Goal: Transaction & Acquisition: Book appointment/travel/reservation

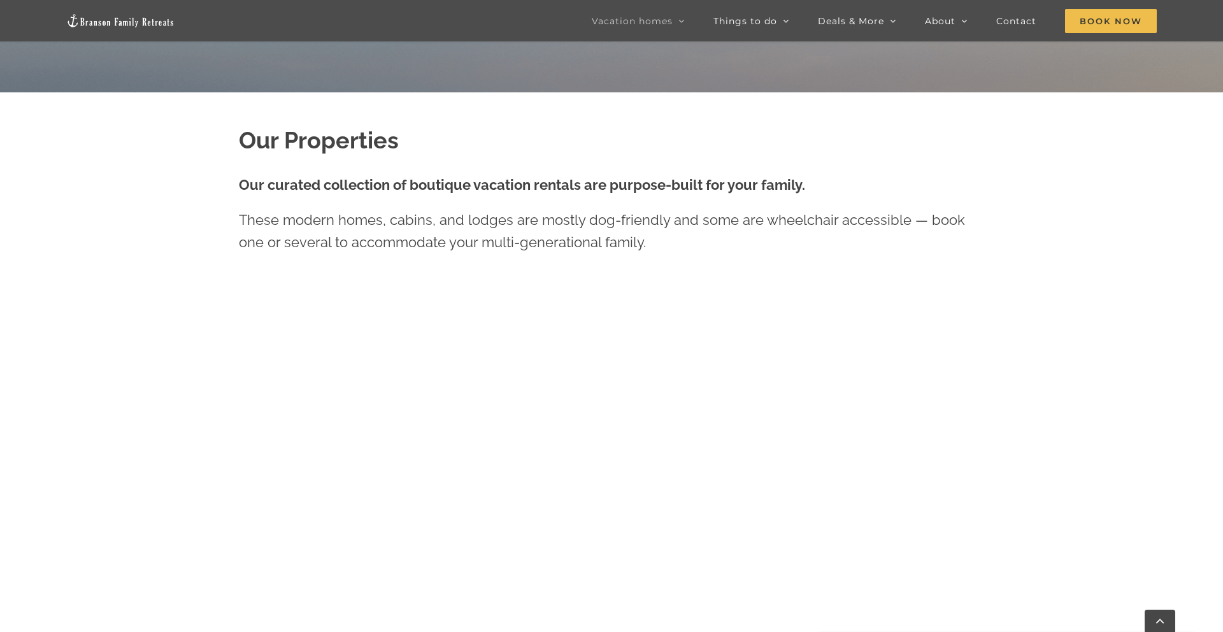
scroll to position [580, 0]
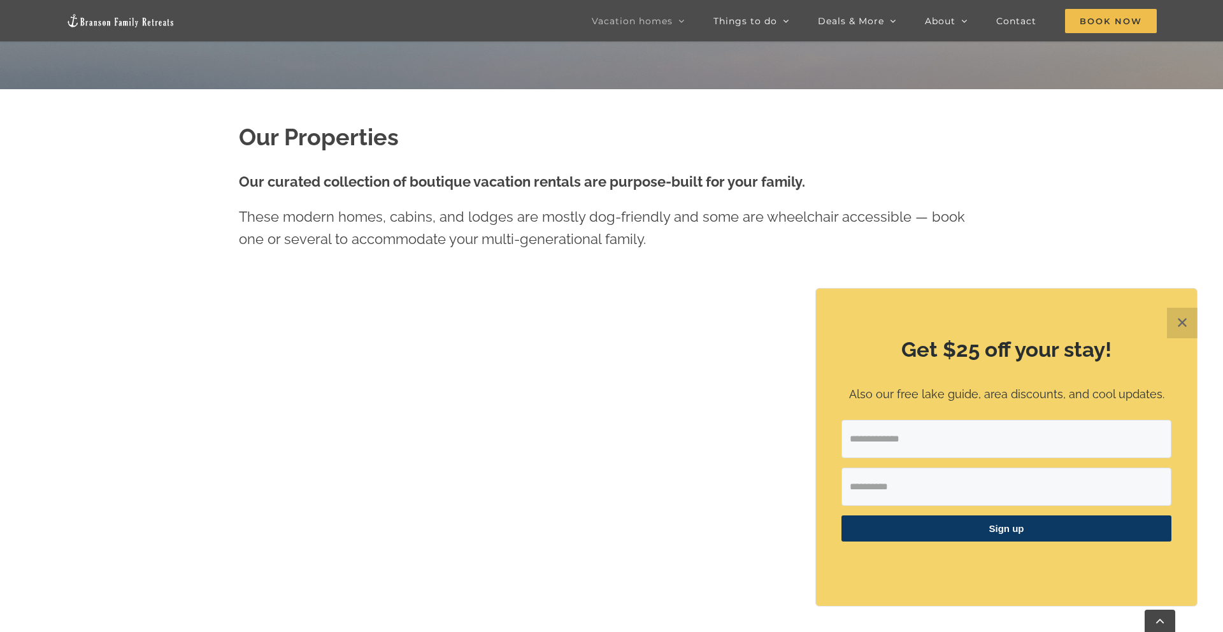
click at [1180, 324] on button "✕" at bounding box center [1182, 323] width 31 height 31
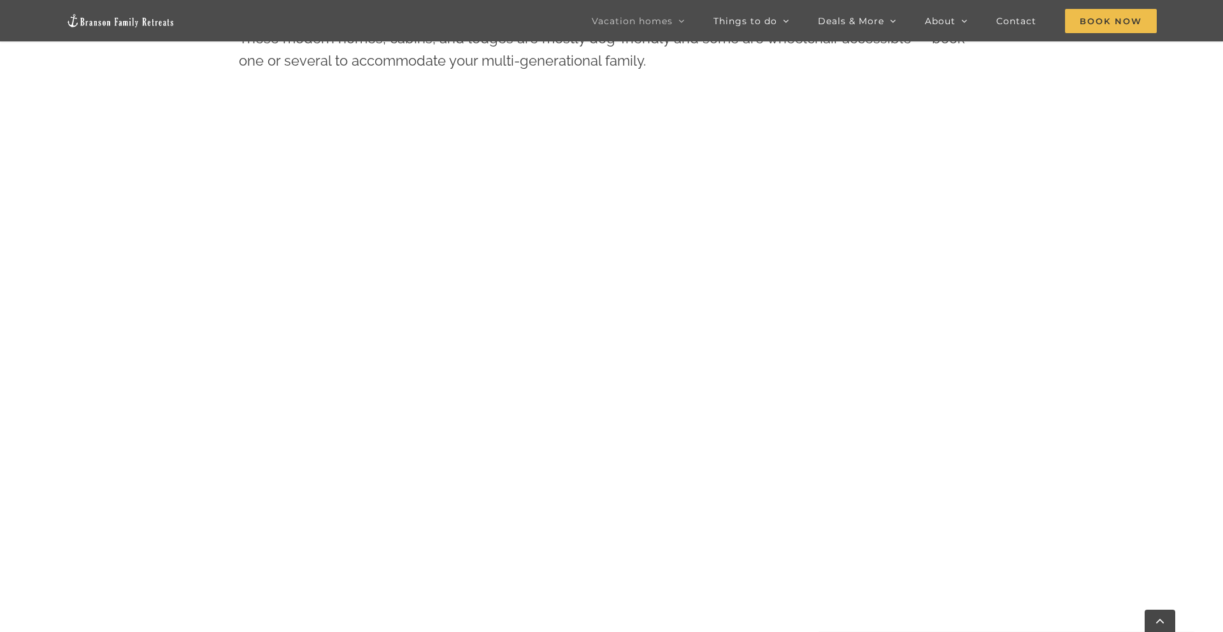
scroll to position [755, 0]
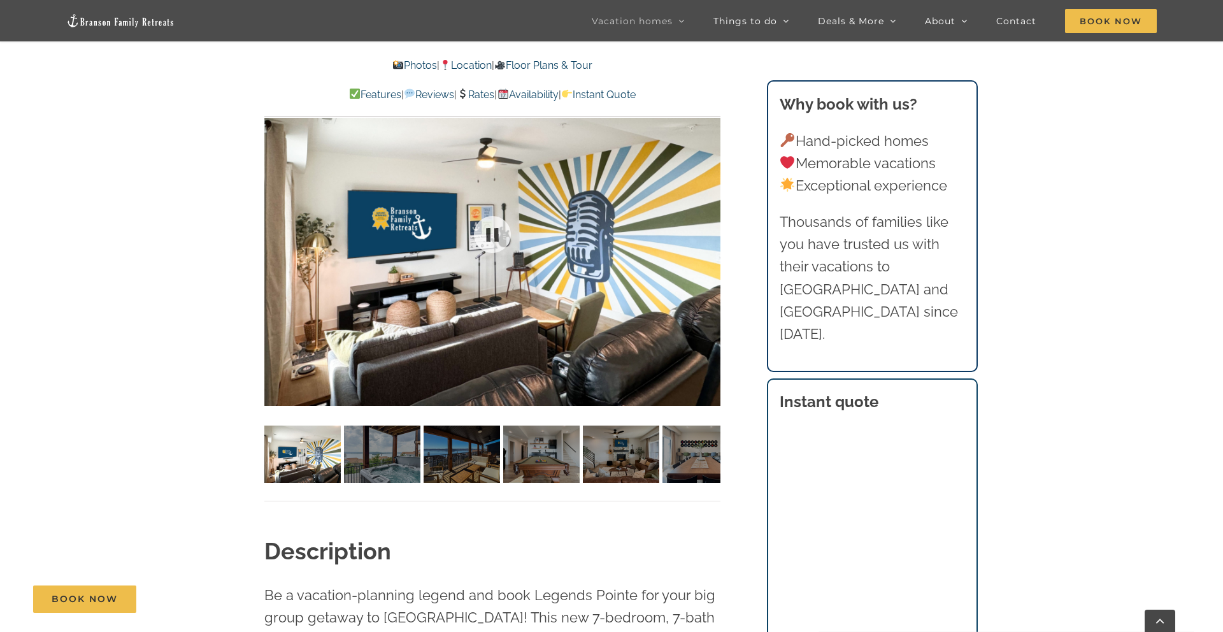
scroll to position [997, 0]
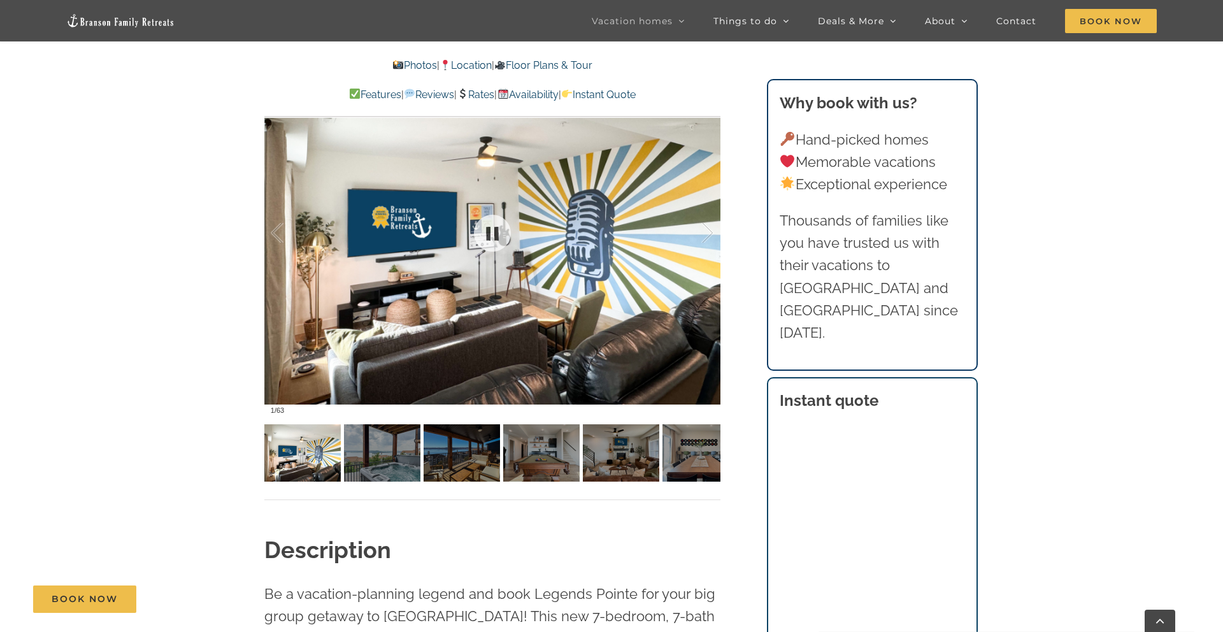
click at [532, 275] on div at bounding box center [492, 233] width 456 height 375
click at [699, 238] on div at bounding box center [694, 233] width 39 height 79
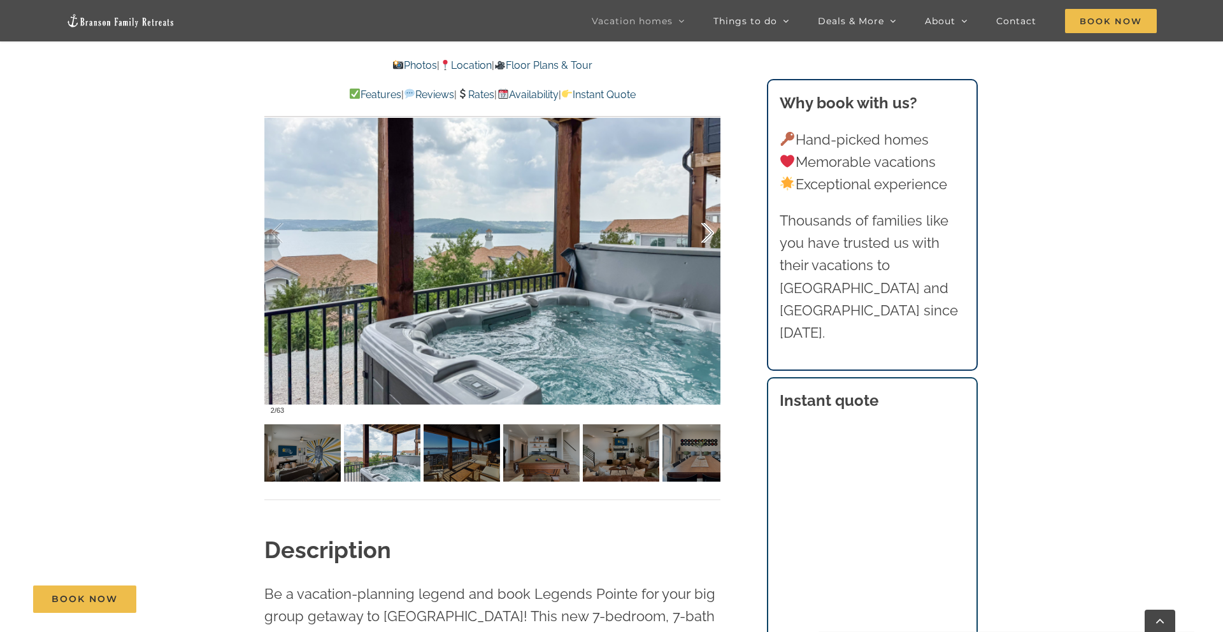
click at [699, 238] on div at bounding box center [694, 233] width 39 height 79
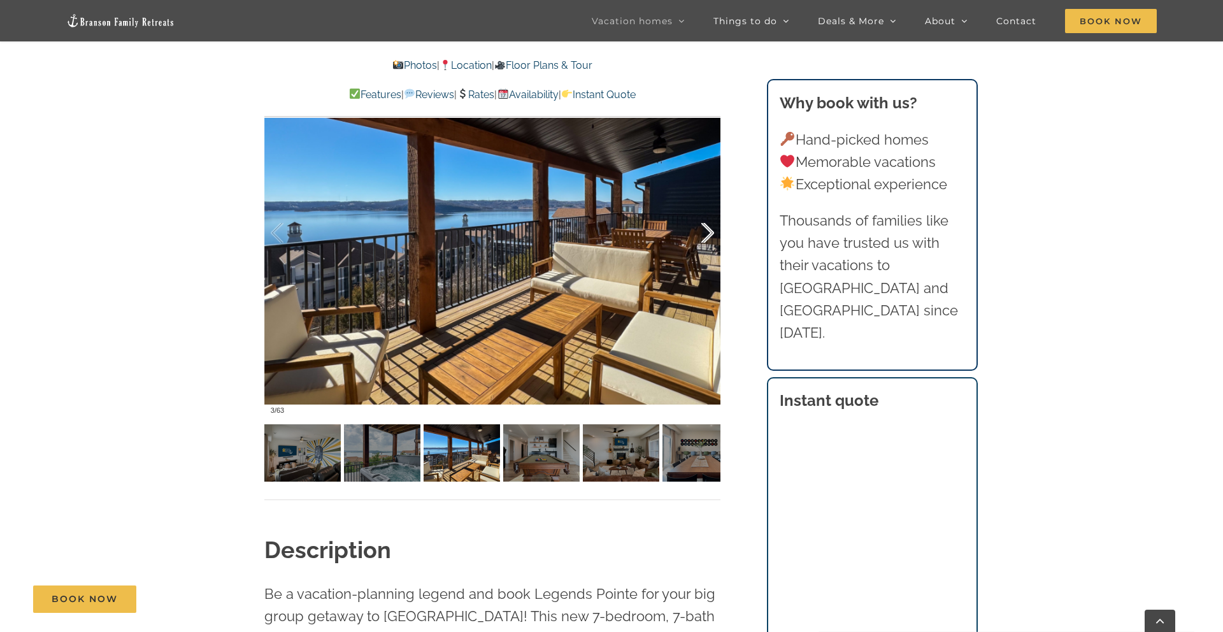
click at [699, 238] on div at bounding box center [694, 233] width 39 height 79
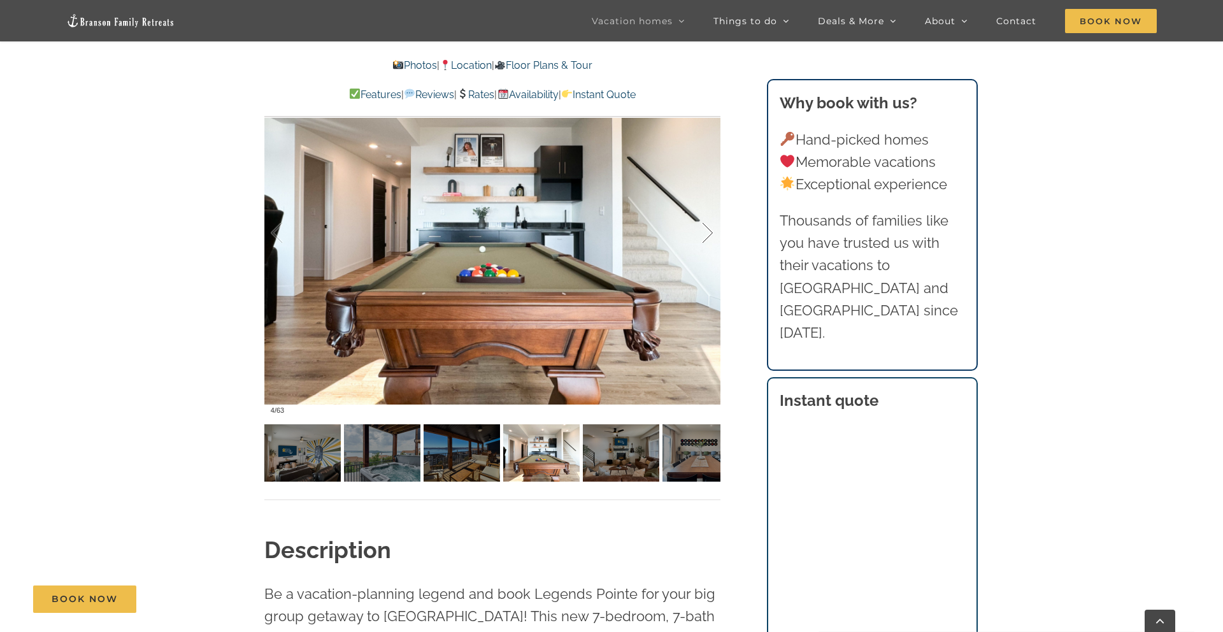
click at [699, 238] on div at bounding box center [694, 233] width 39 height 79
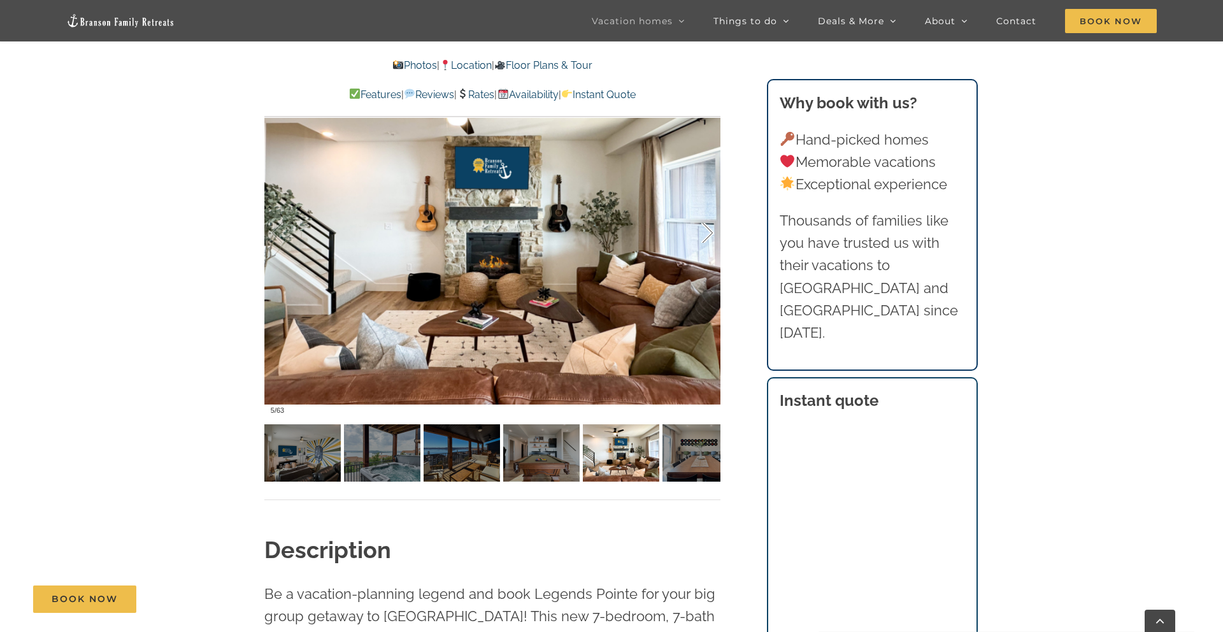
click at [699, 238] on div at bounding box center [694, 233] width 39 height 79
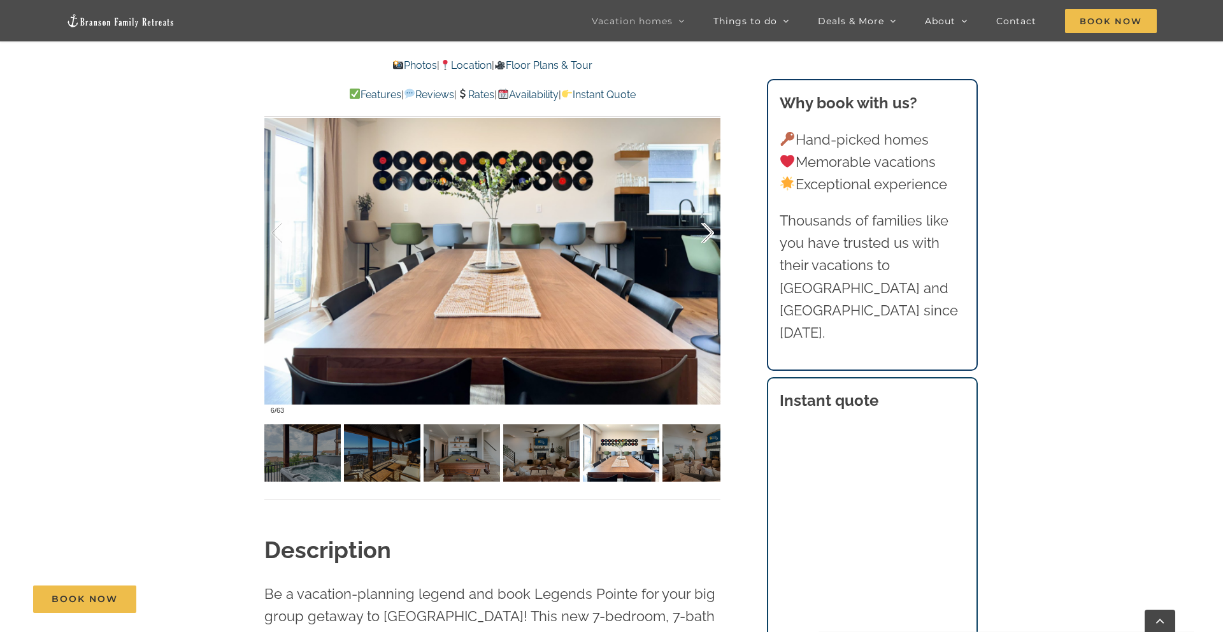
click at [699, 238] on div at bounding box center [694, 233] width 39 height 79
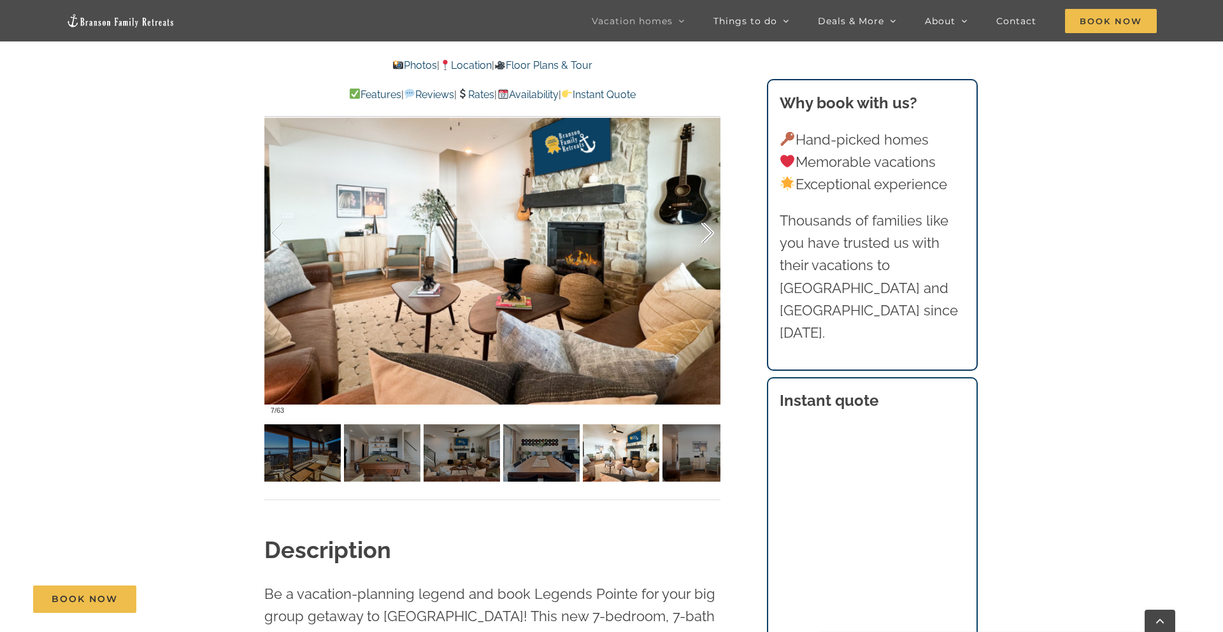
click at [712, 232] on div at bounding box center [694, 233] width 39 height 79
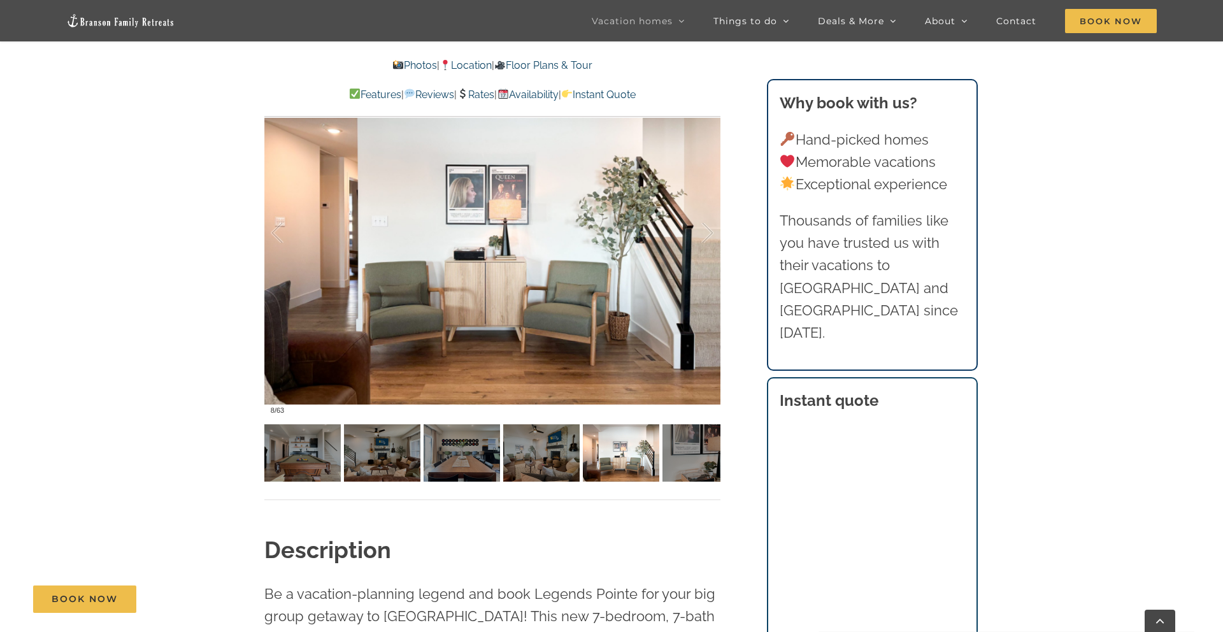
click at [718, 238] on div at bounding box center [492, 233] width 456 height 375
click at [713, 238] on div at bounding box center [694, 233] width 39 height 79
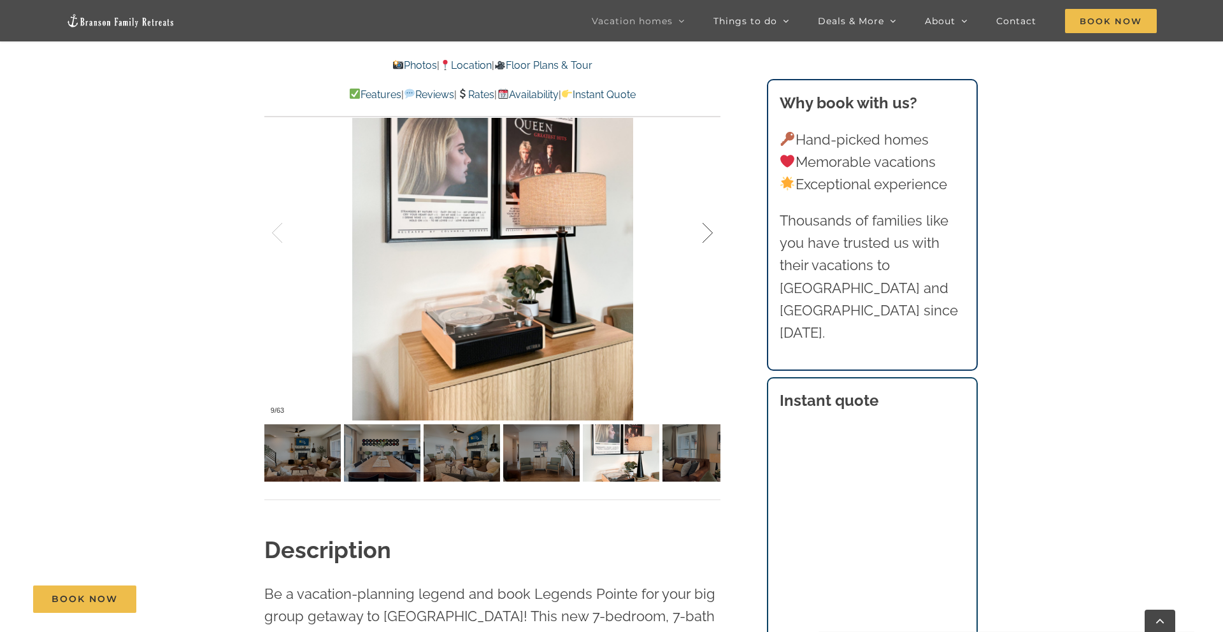
click at [713, 238] on div at bounding box center [694, 233] width 39 height 79
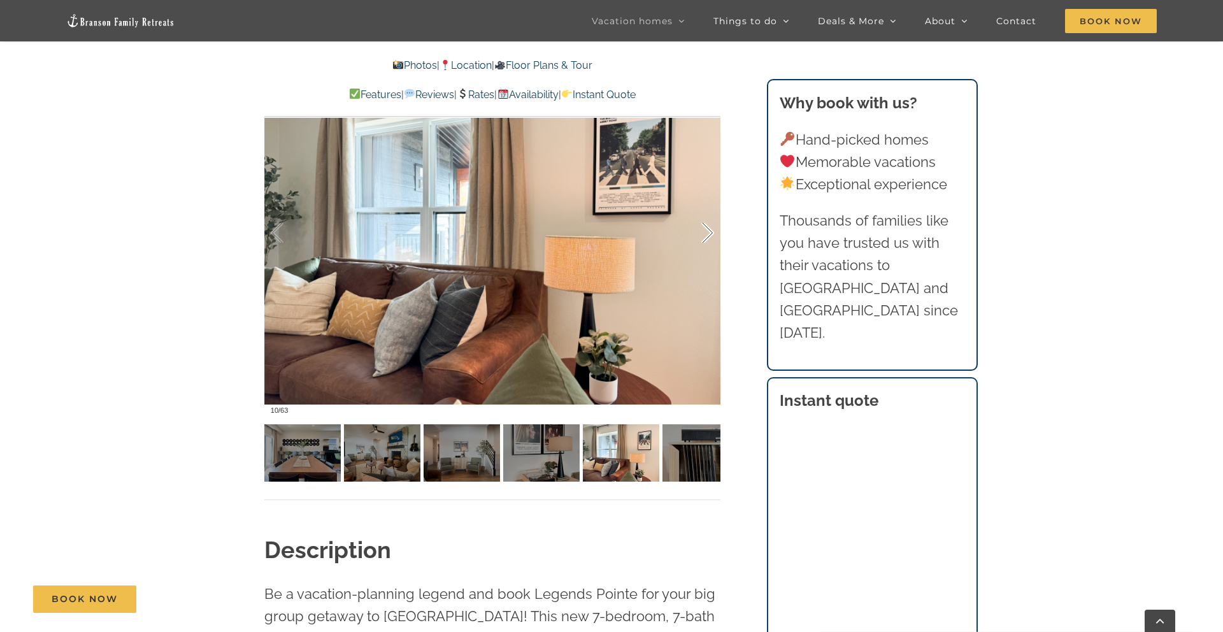
click at [713, 238] on div at bounding box center [694, 233] width 39 height 79
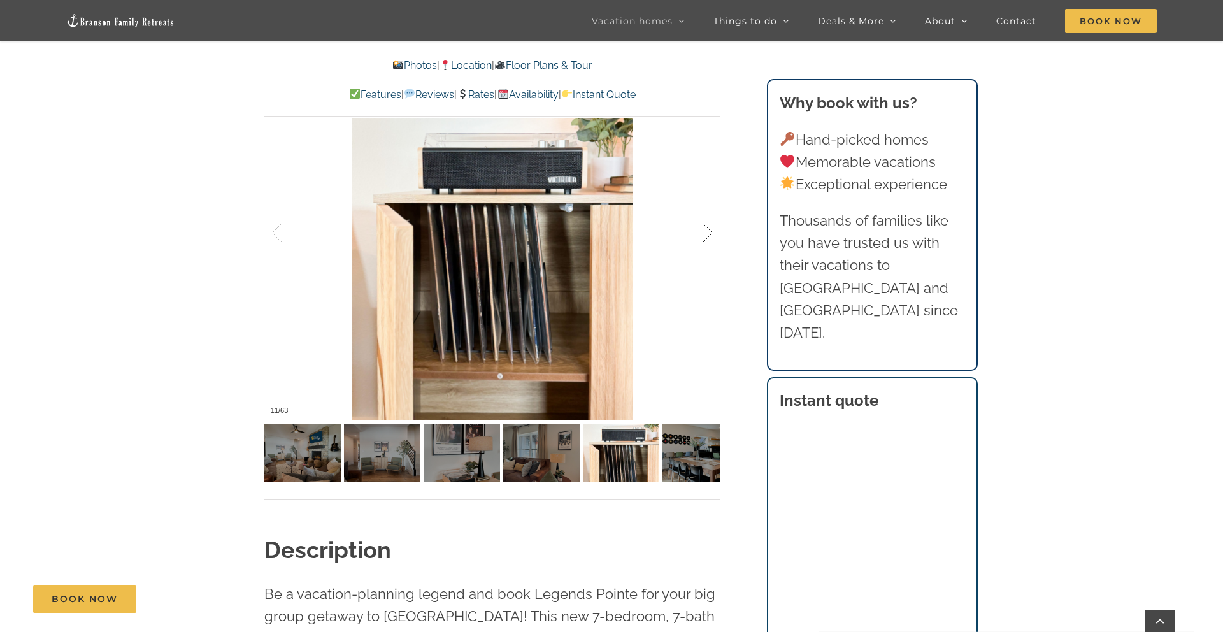
click at [713, 238] on div at bounding box center [694, 233] width 39 height 79
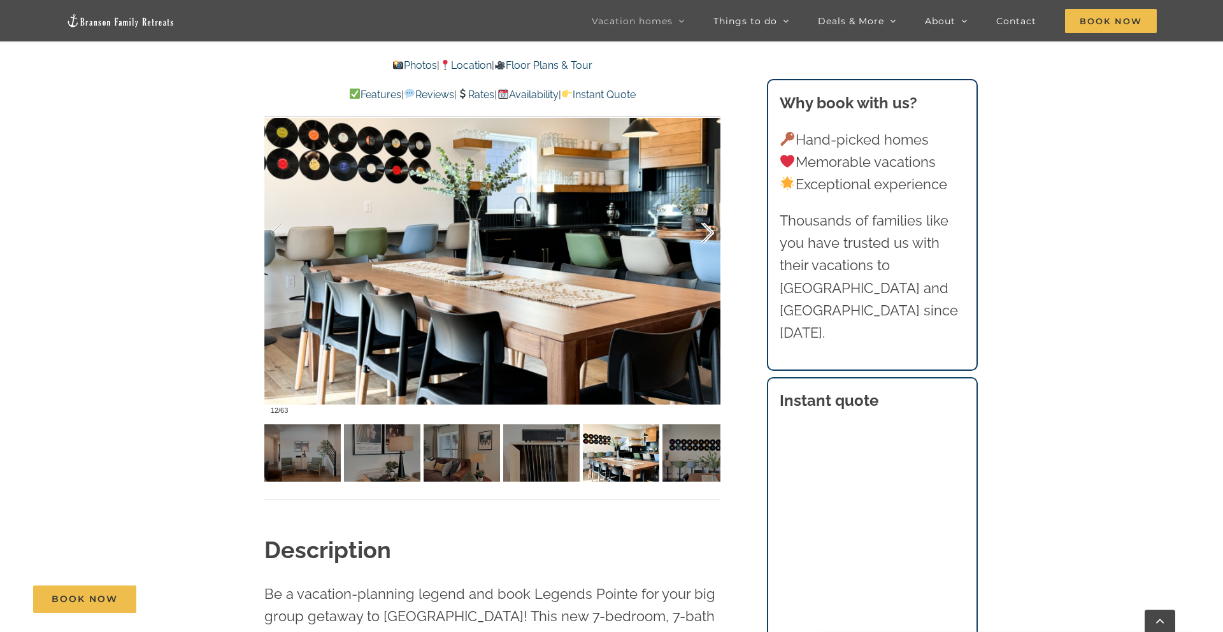
click at [713, 238] on div at bounding box center [694, 233] width 39 height 79
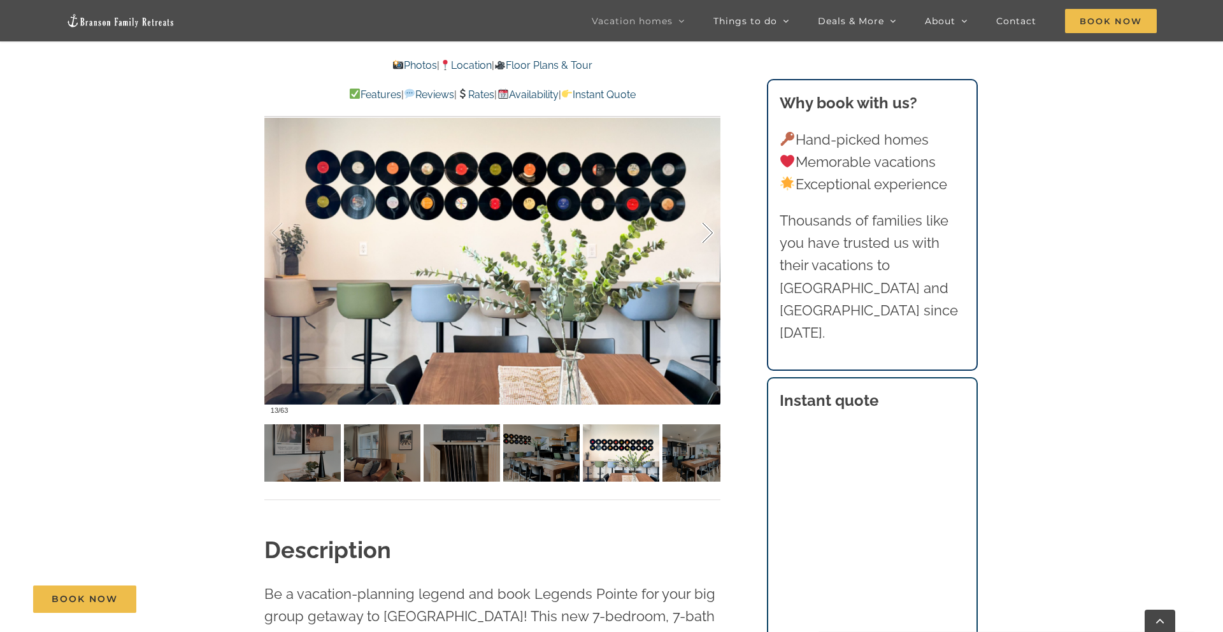
click at [713, 238] on div at bounding box center [694, 233] width 39 height 79
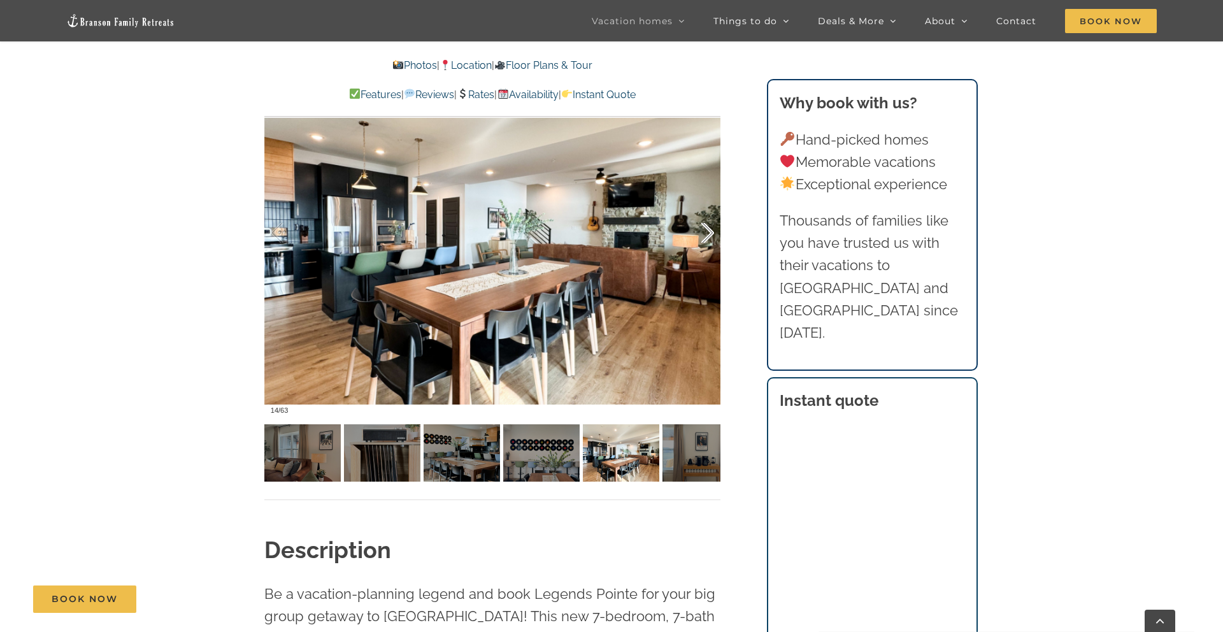
click at [713, 238] on div at bounding box center [694, 233] width 39 height 79
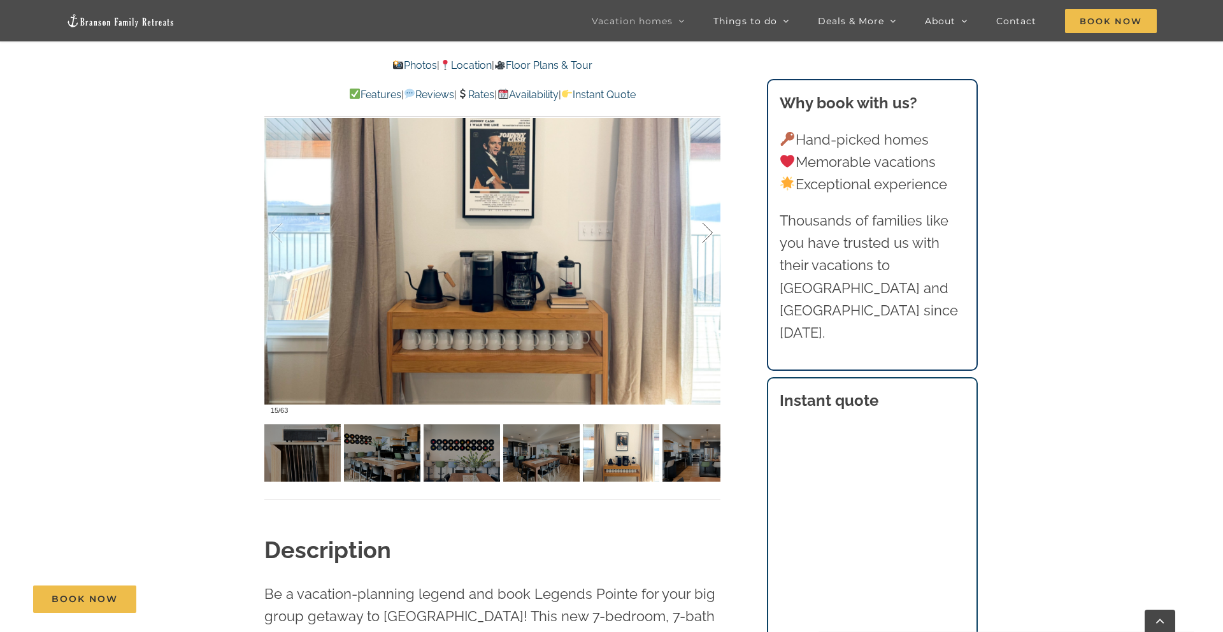
click at [713, 238] on div at bounding box center [694, 233] width 39 height 79
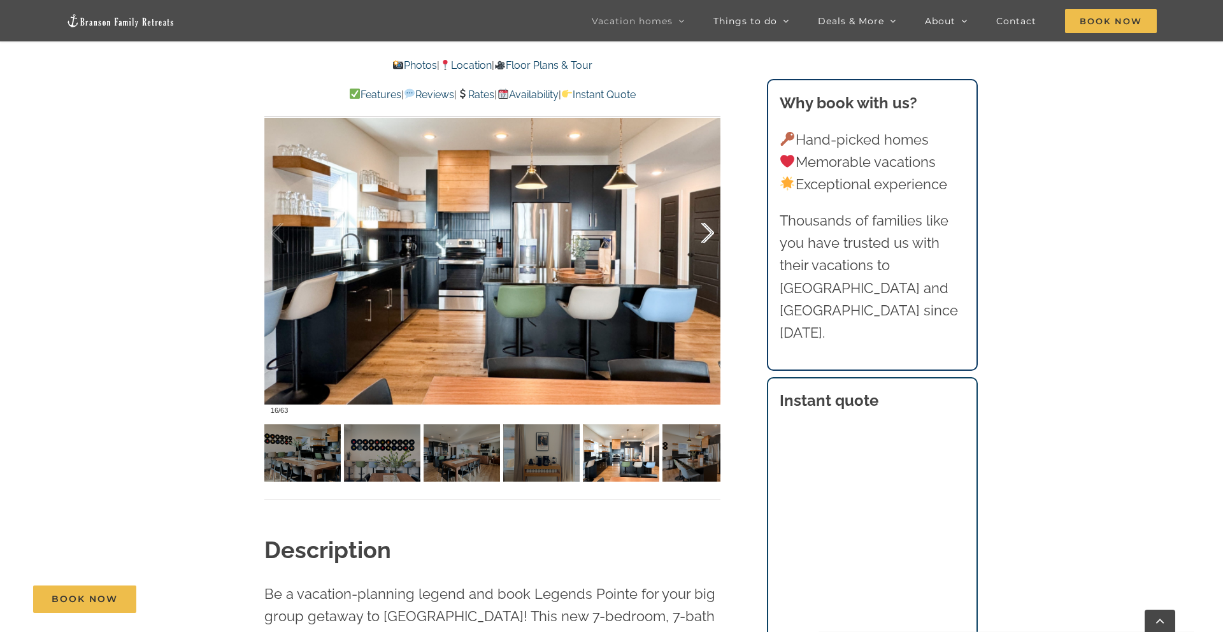
click at [713, 238] on div at bounding box center [694, 233] width 39 height 79
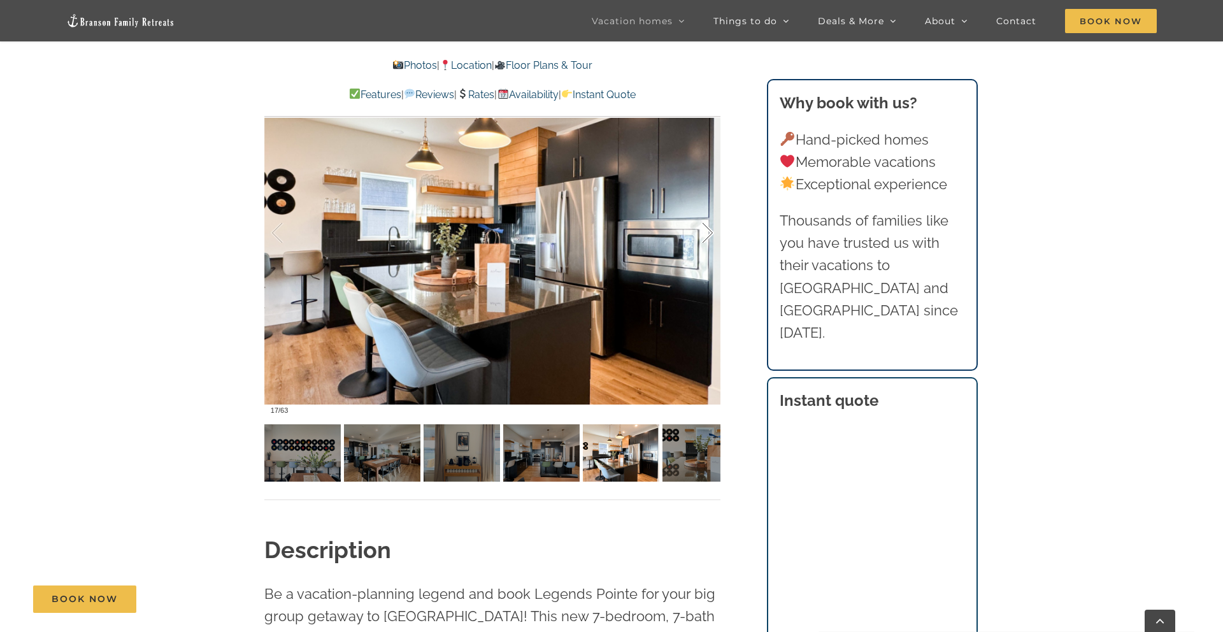
click at [713, 238] on div at bounding box center [694, 233] width 39 height 79
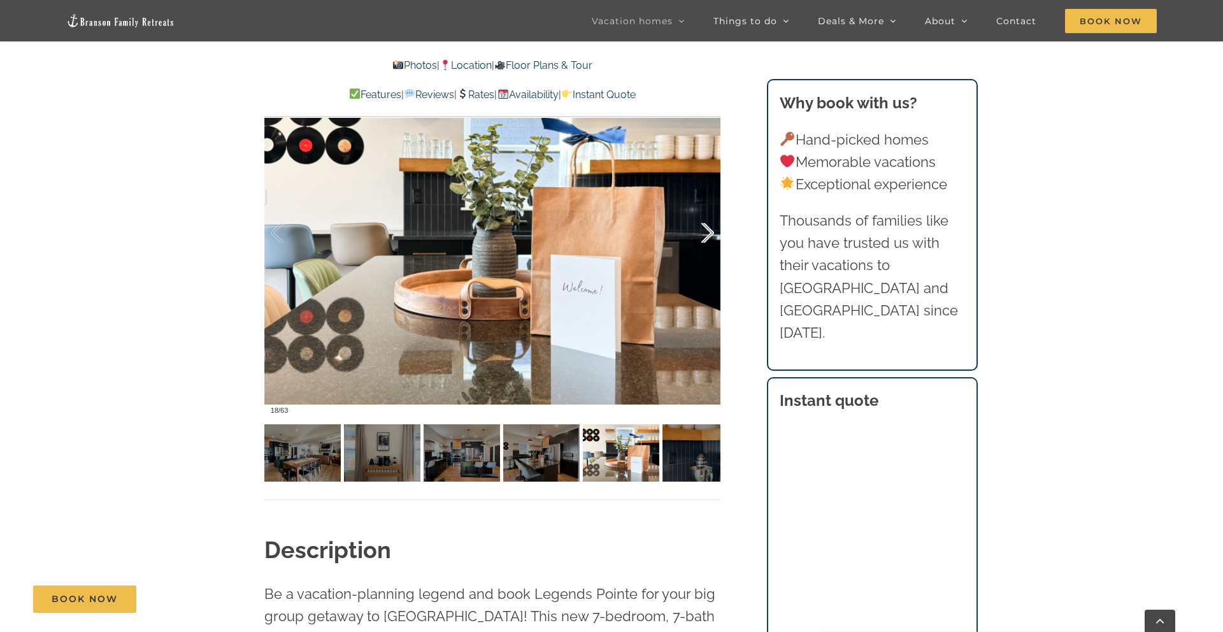
click at [713, 238] on div at bounding box center [694, 233] width 39 height 79
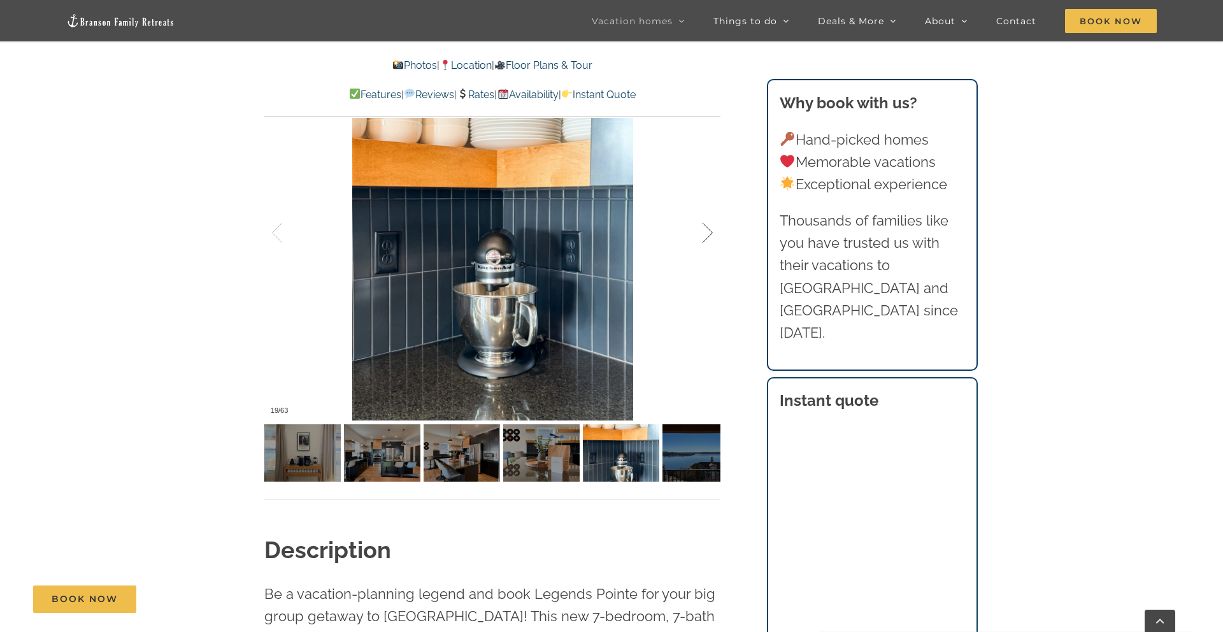
click at [713, 238] on div at bounding box center [694, 233] width 39 height 79
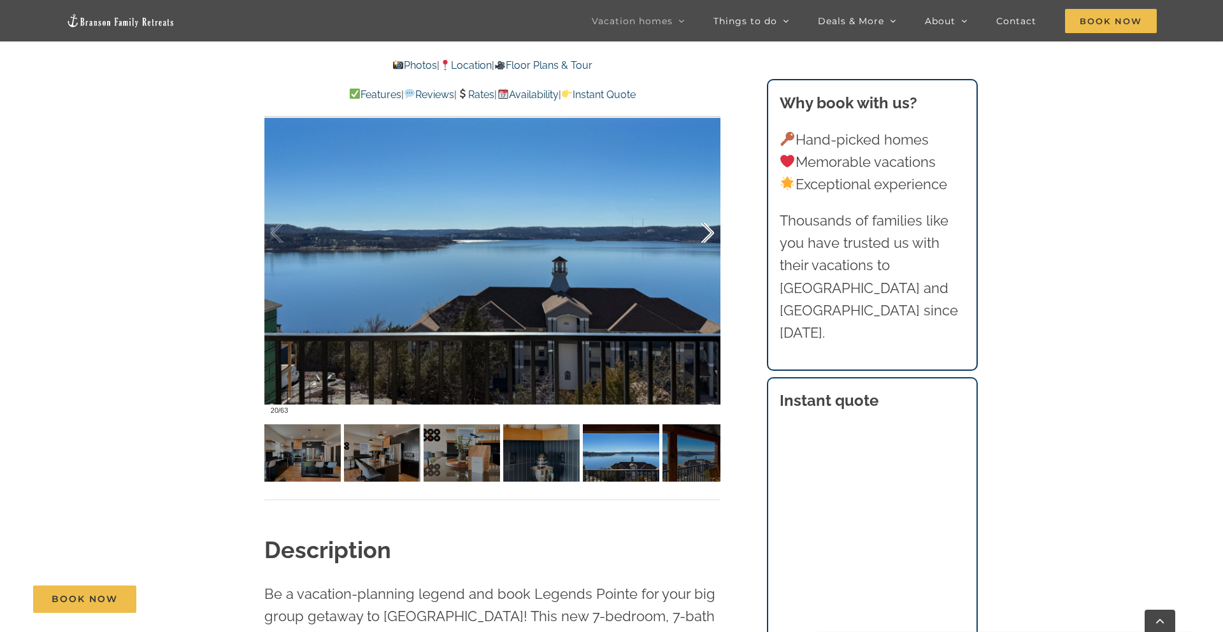
click at [713, 238] on div at bounding box center [694, 233] width 39 height 79
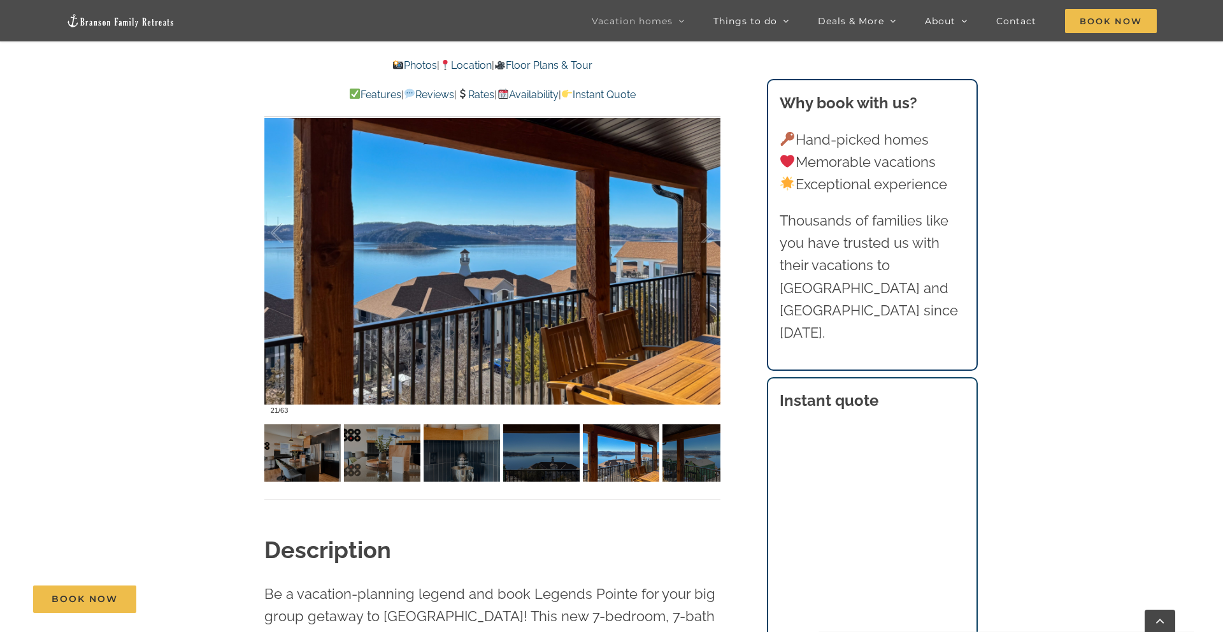
click at [488, 100] on link "Rates" at bounding box center [476, 95] width 38 height 12
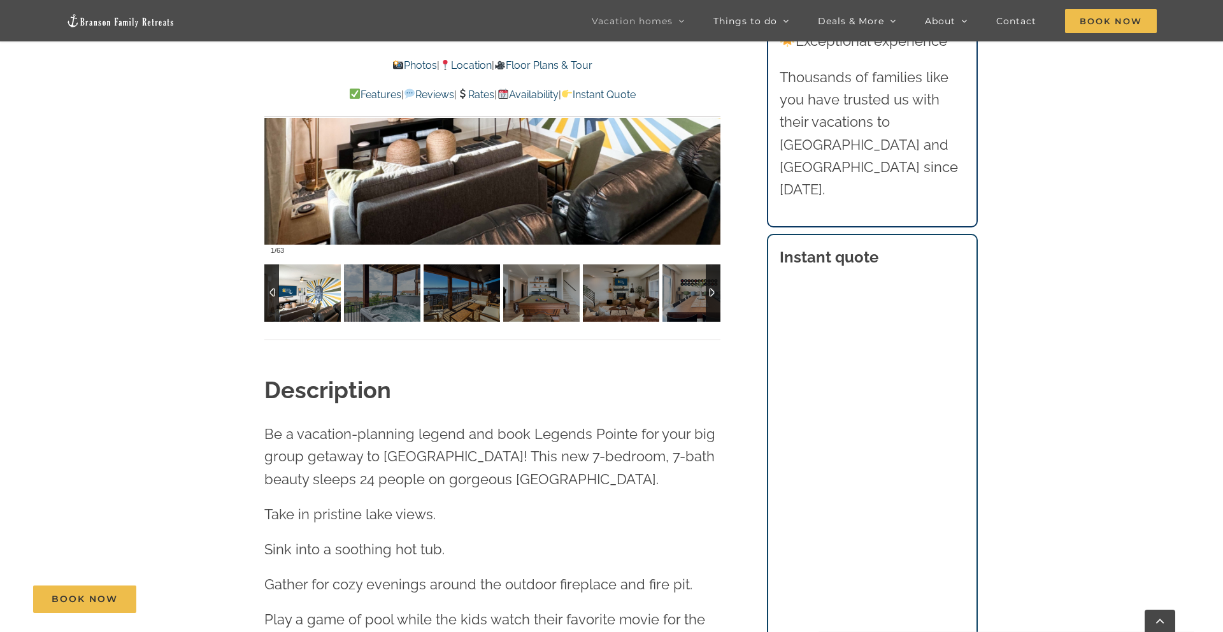
scroll to position [1187, 0]
